Goal: Task Accomplishment & Management: Use online tool/utility

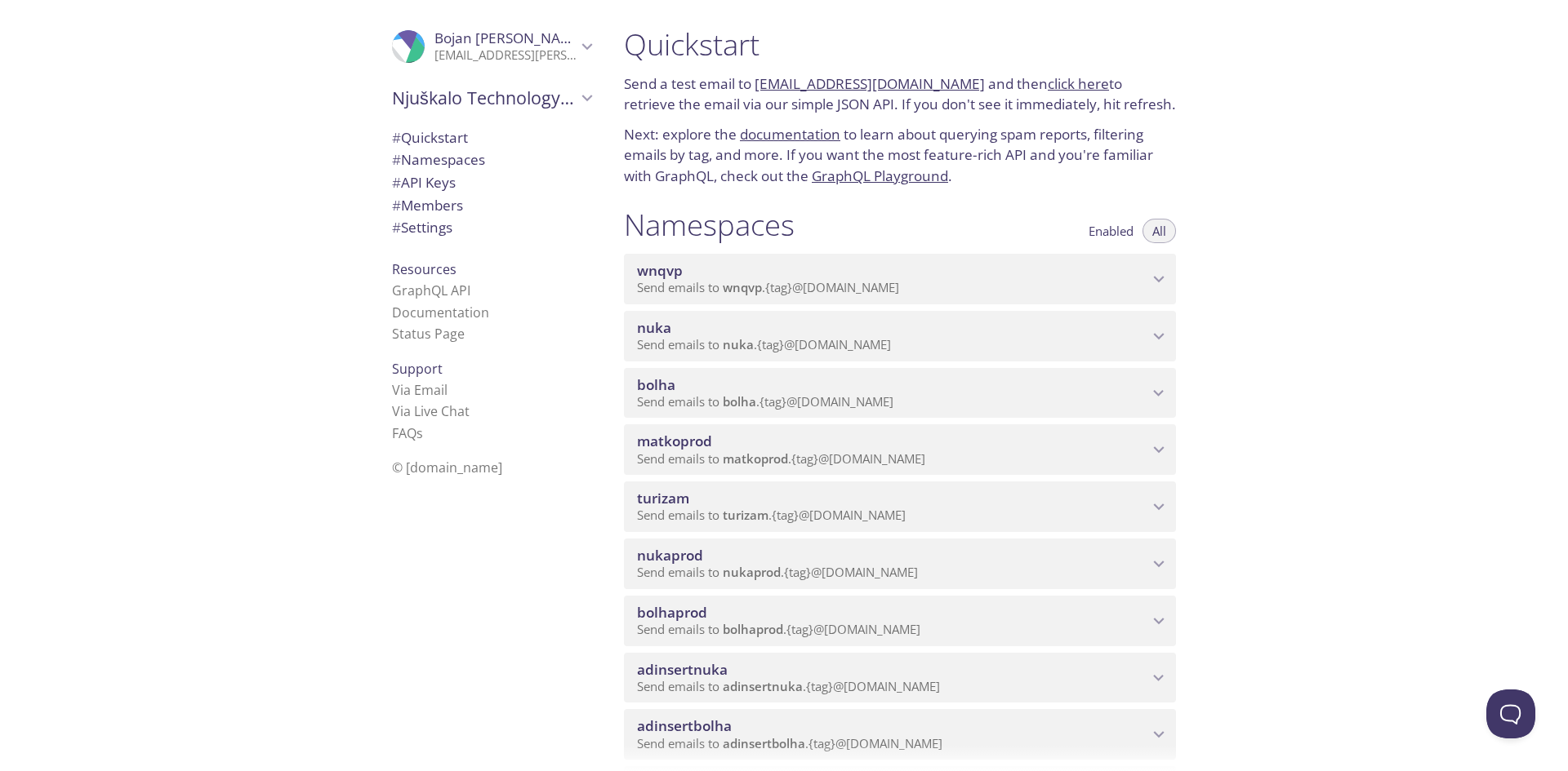
click at [695, 504] on span "turizam" at bounding box center [892, 499] width 511 height 18
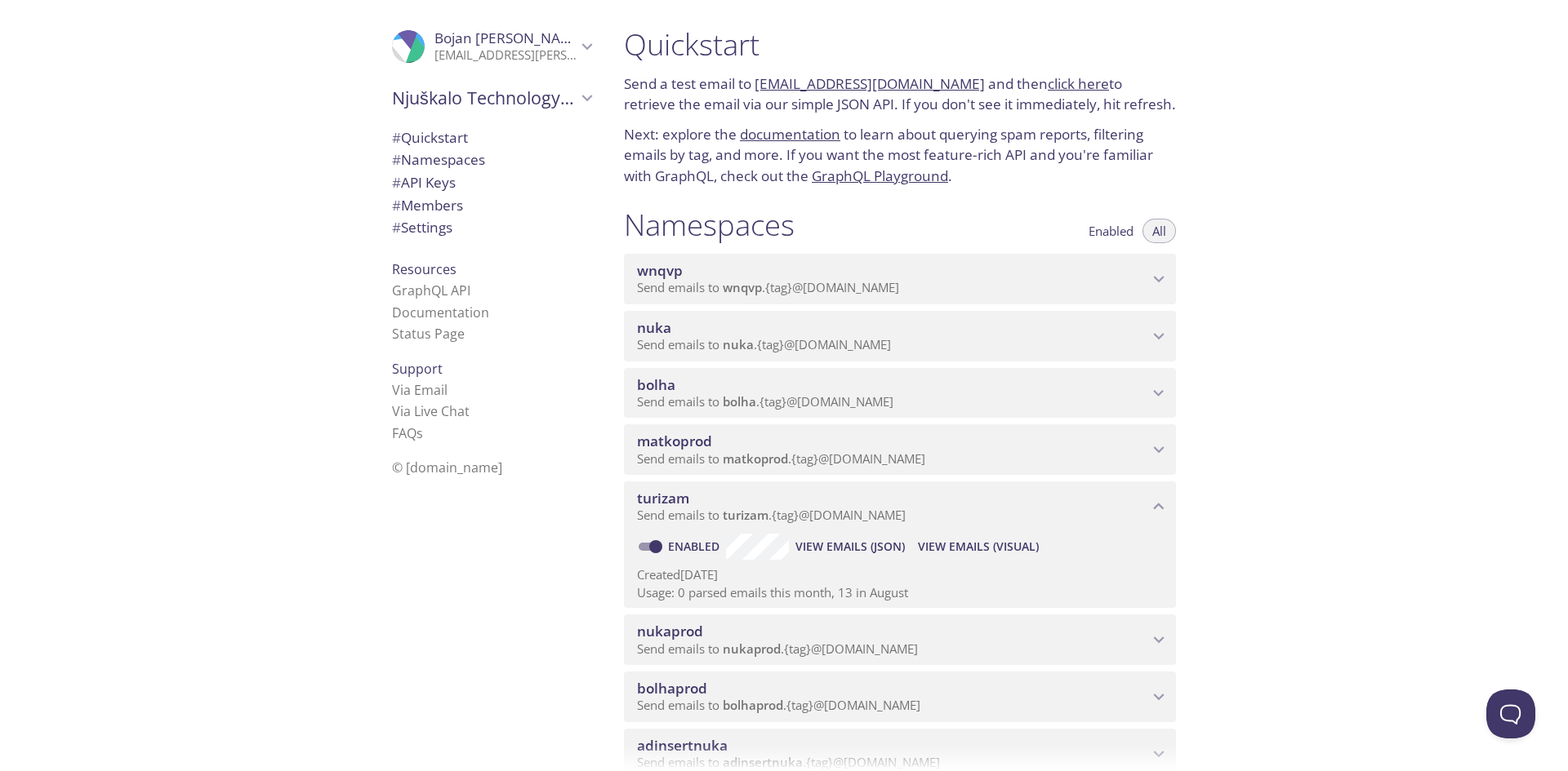
click at [953, 542] on span "View Emails (Visual)" at bounding box center [978, 547] width 121 height 20
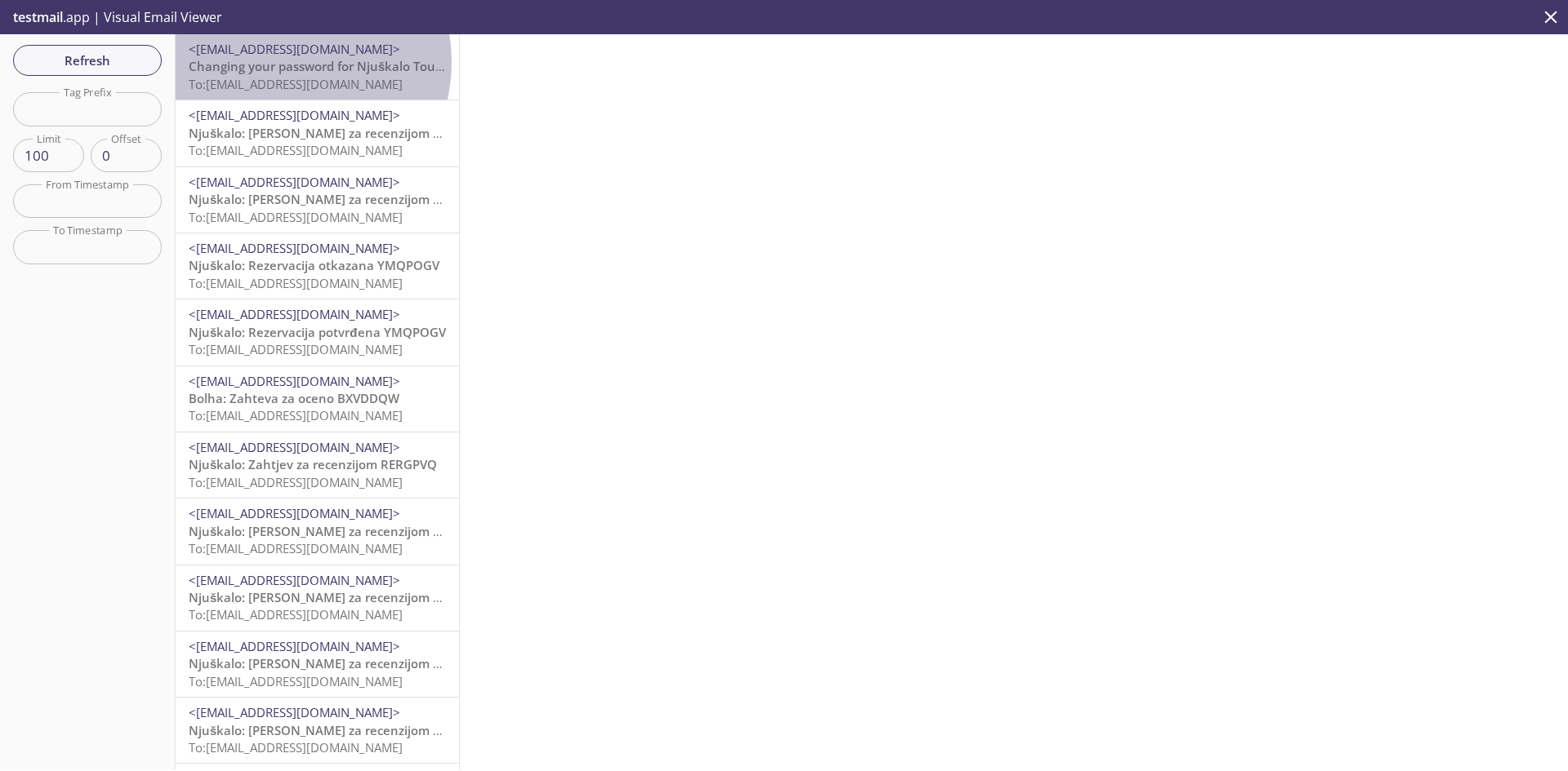
click at [277, 62] on span "Changing your password for Njuškalo Tourism Admin access" at bounding box center [366, 66] width 354 height 16
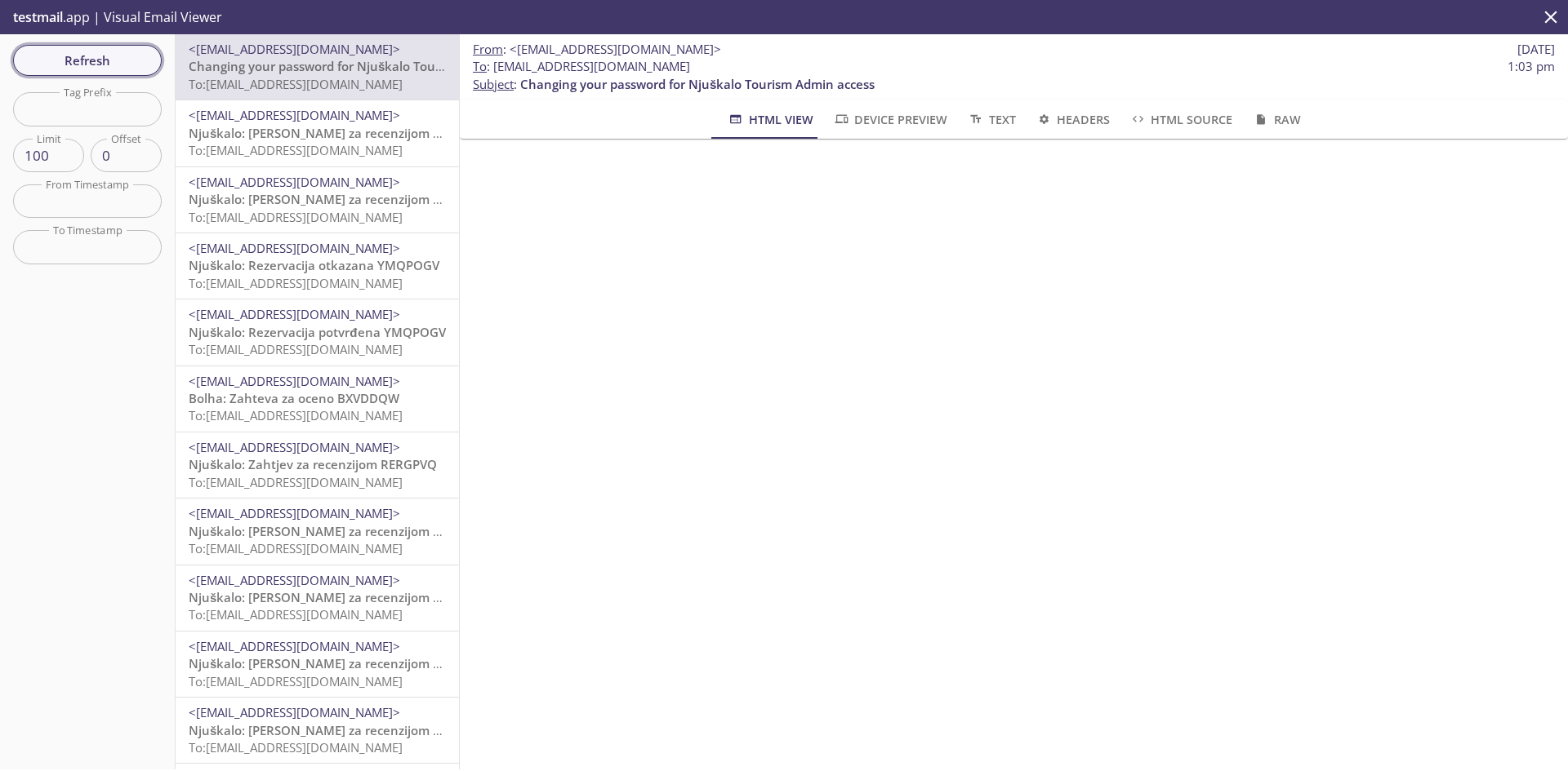
click at [112, 51] on span "Refresh" at bounding box center [87, 59] width 123 height 21
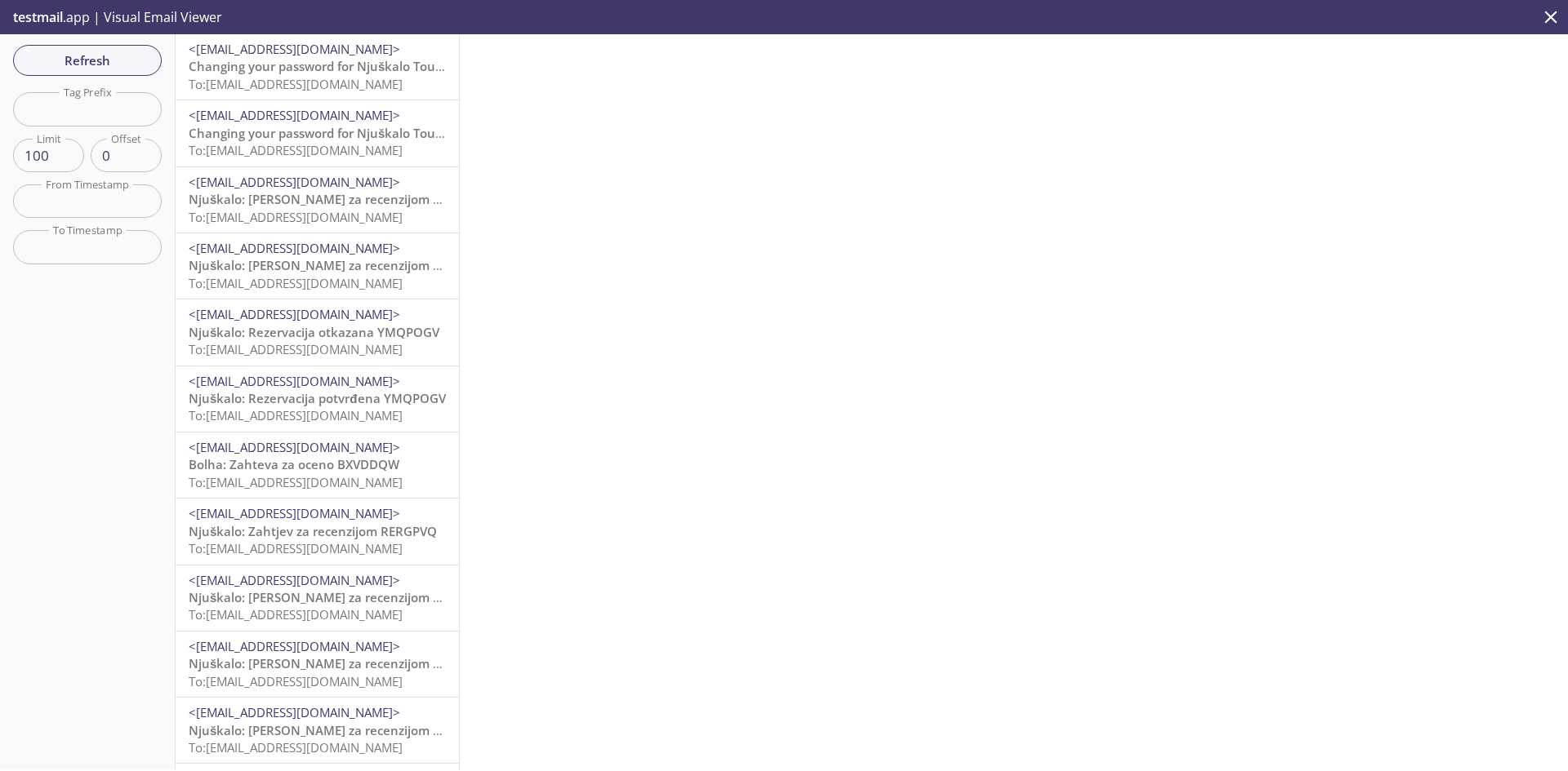
click at [303, 81] on span "To: [EMAIL_ADDRESS][DOMAIN_NAME]" at bounding box center [296, 84] width 214 height 16
